Goal: Task Accomplishment & Management: Use online tool/utility

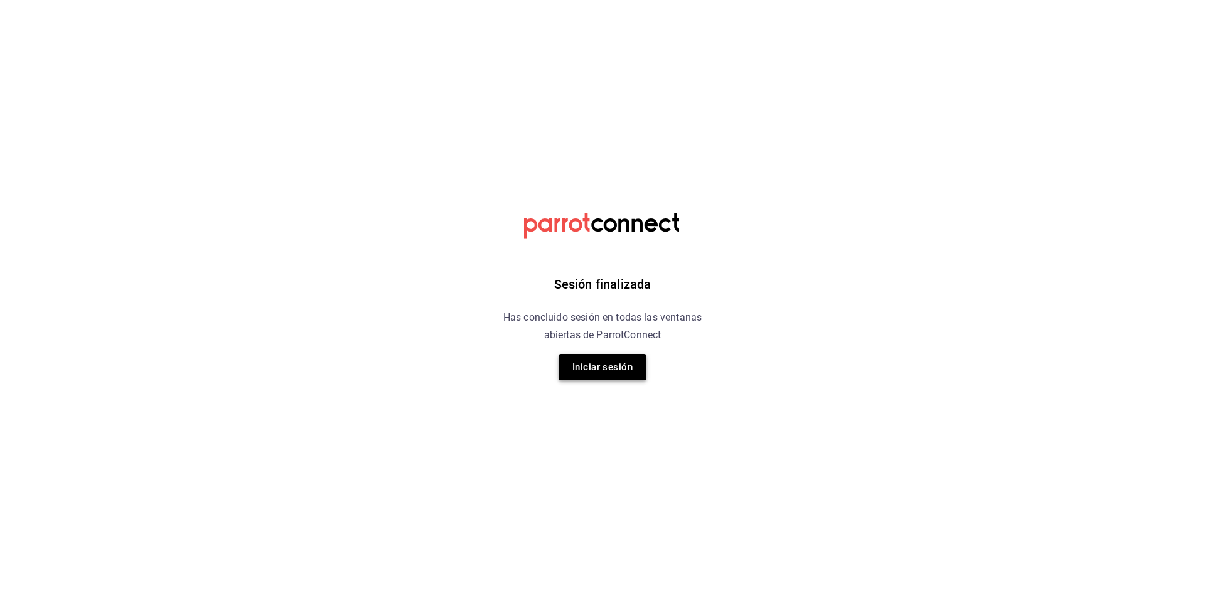
click at [609, 358] on button "Iniciar sesión" at bounding box center [603, 367] width 88 height 26
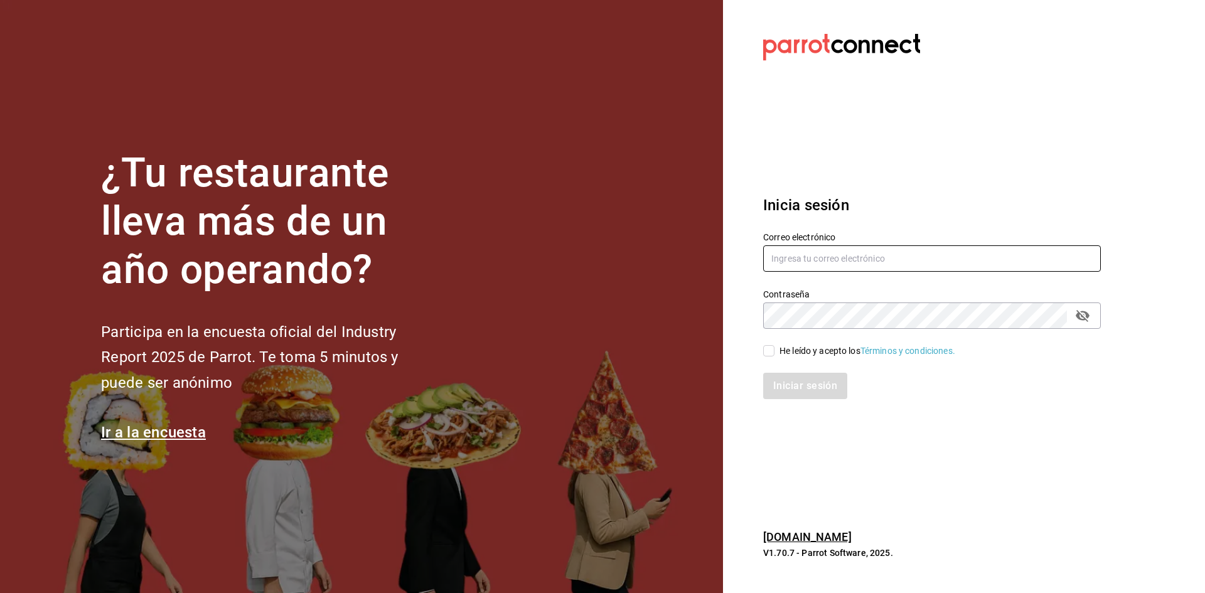
click at [885, 260] on input "text" at bounding box center [932, 258] width 338 height 26
type input "carmenruiz40@hotmail.com"
click at [768, 350] on input "He leído y acepto los Términos y condiciones." at bounding box center [768, 350] width 11 height 11
checkbox input "true"
click at [818, 387] on button "Iniciar sesión" at bounding box center [805, 386] width 85 height 26
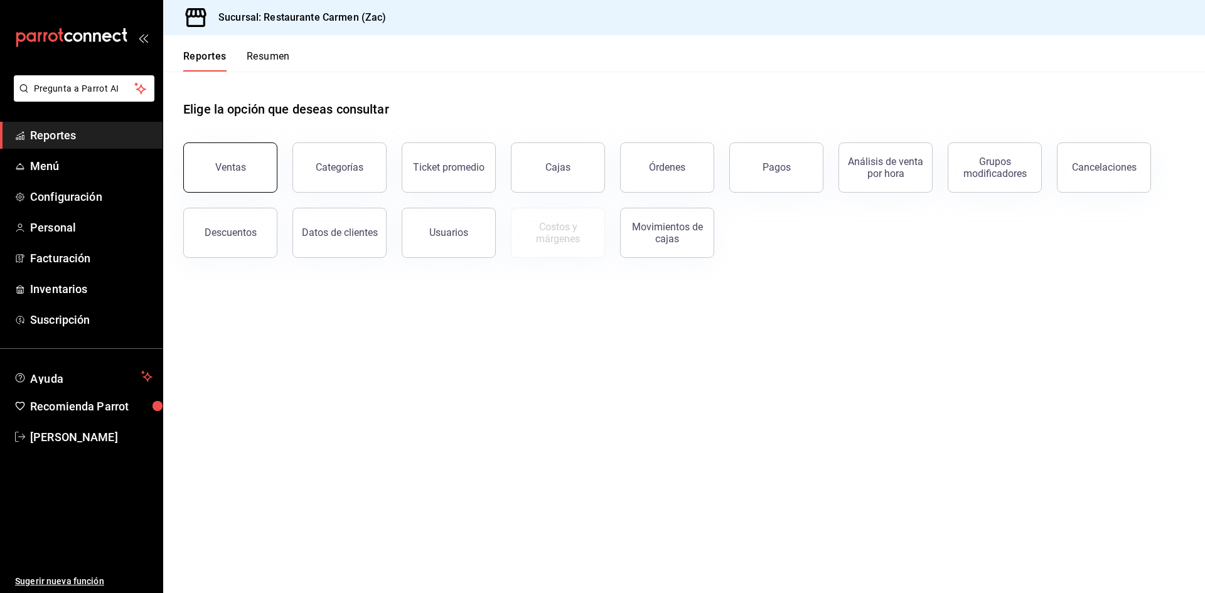
click at [242, 176] on button "Ventas" at bounding box center [230, 167] width 94 height 50
